Goal: Go to known website: Access a specific website the user already knows

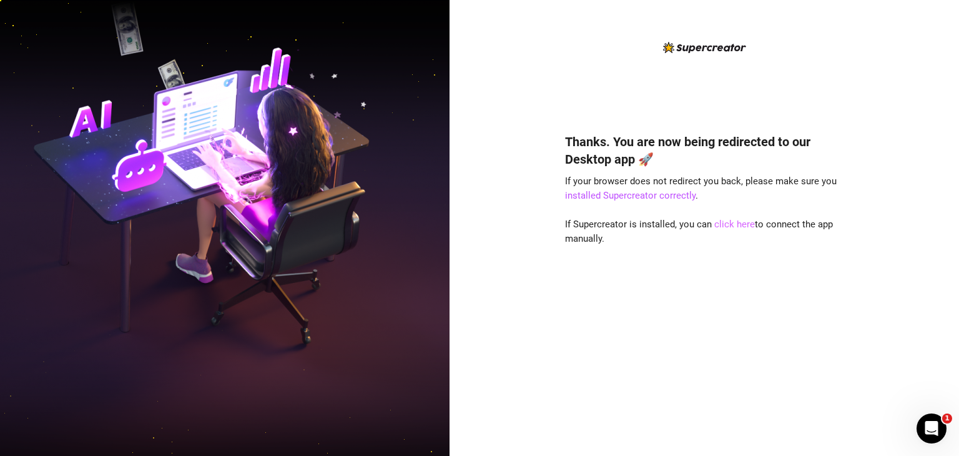
click at [732, 225] on link "click here" at bounding box center [735, 224] width 41 height 11
